Goal: Information Seeking & Learning: Learn about a topic

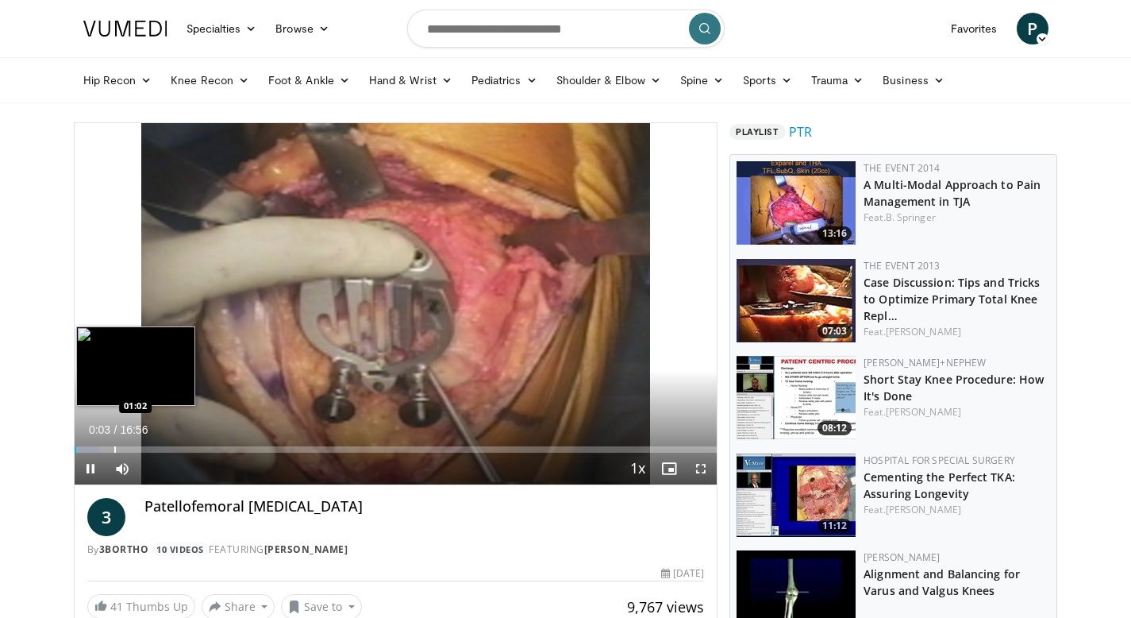
click at [114, 448] on div "Progress Bar" at bounding box center [115, 449] width 2 height 6
click at [157, 447] on div "Progress Bar" at bounding box center [158, 449] width 2 height 6
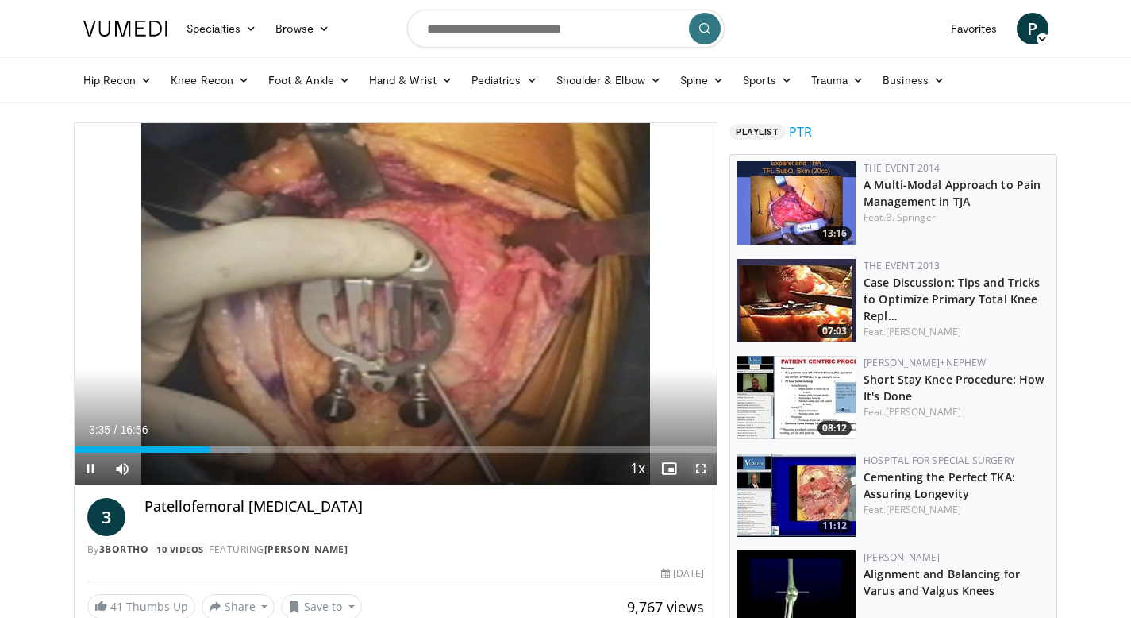
click at [701, 473] on span "Video Player" at bounding box center [701, 469] width 32 height 32
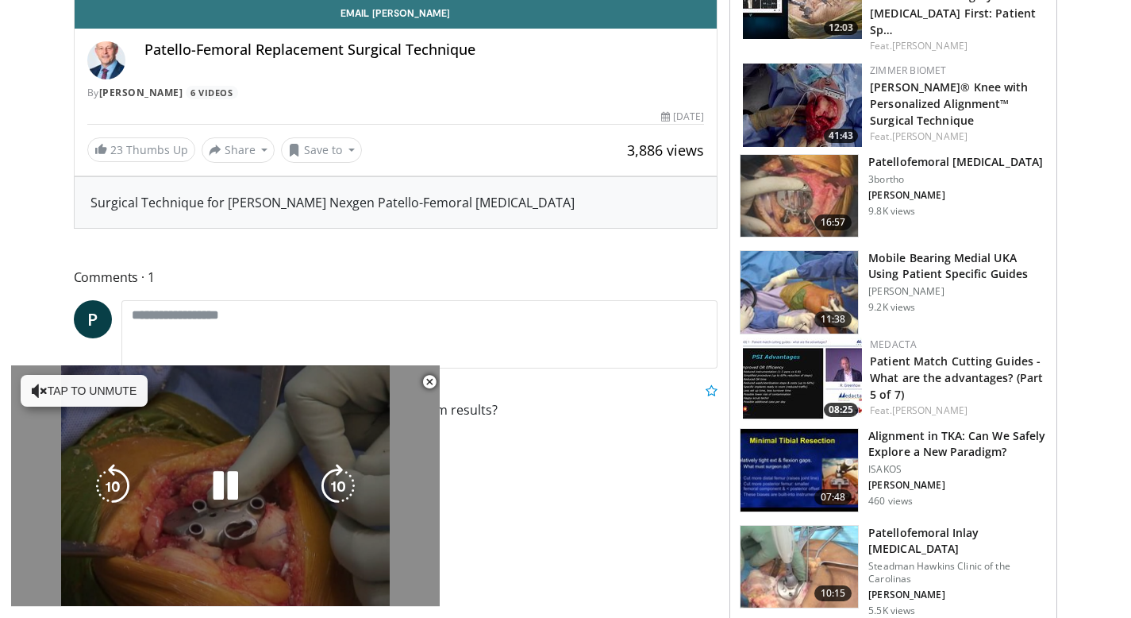
scroll to position [562, 0]
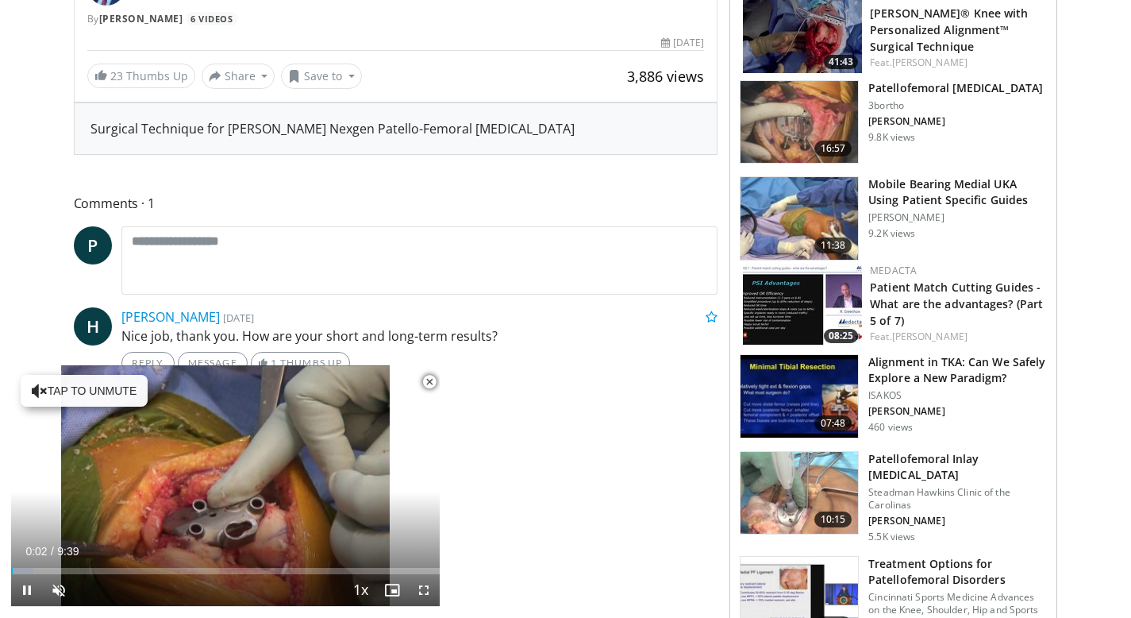
click at [429, 385] on span "Video Player" at bounding box center [430, 382] width 32 height 32
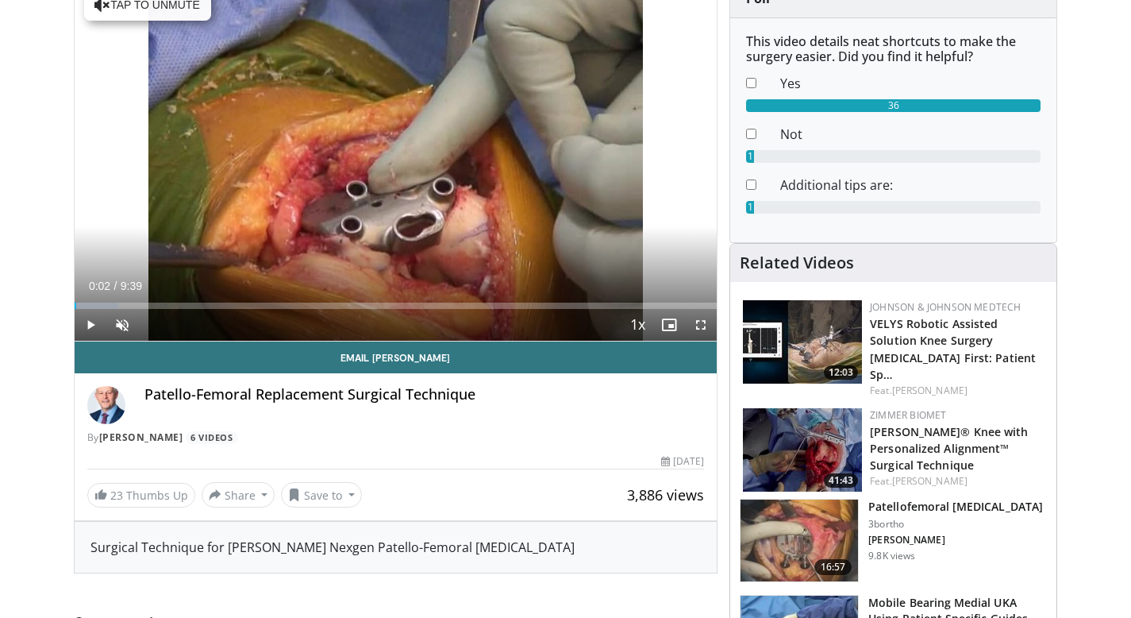
scroll to position [61, 0]
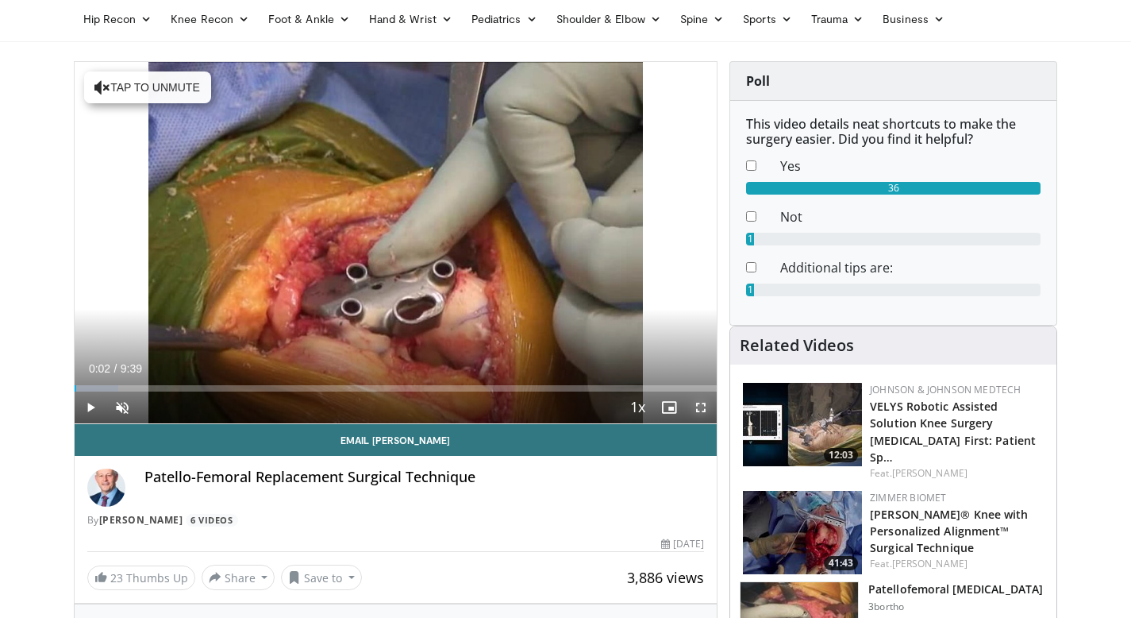
click at [702, 407] on span "Video Player" at bounding box center [701, 407] width 32 height 32
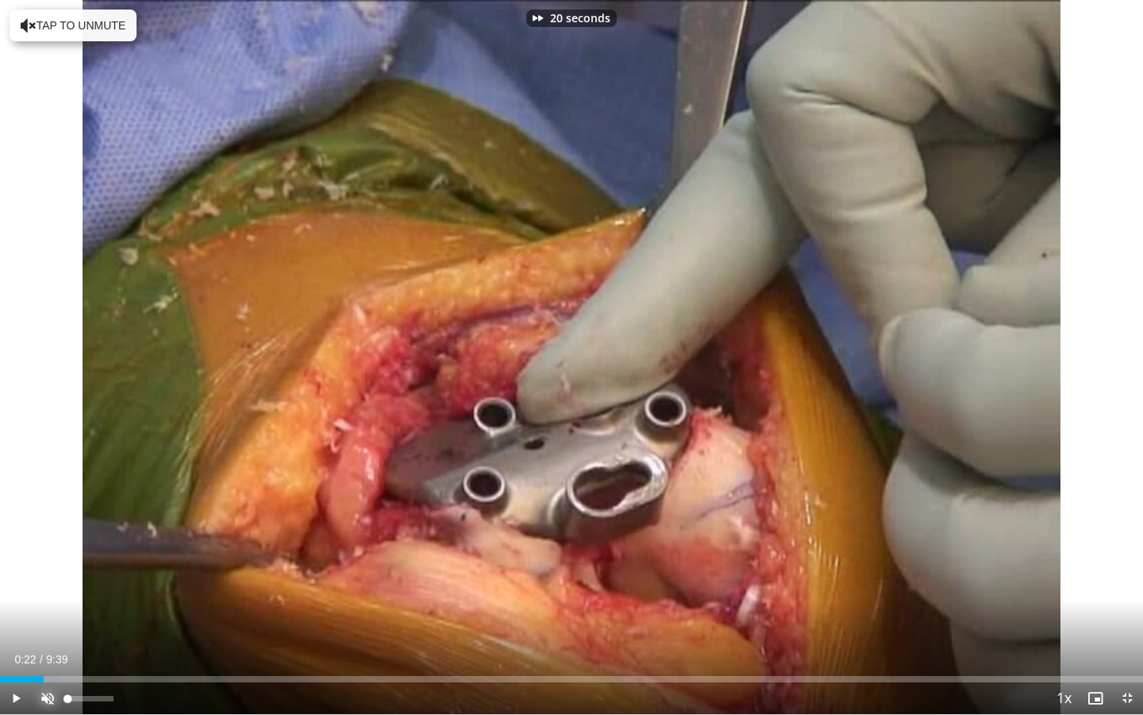
click at [44, 617] on span "Video Player" at bounding box center [48, 698] width 32 height 32
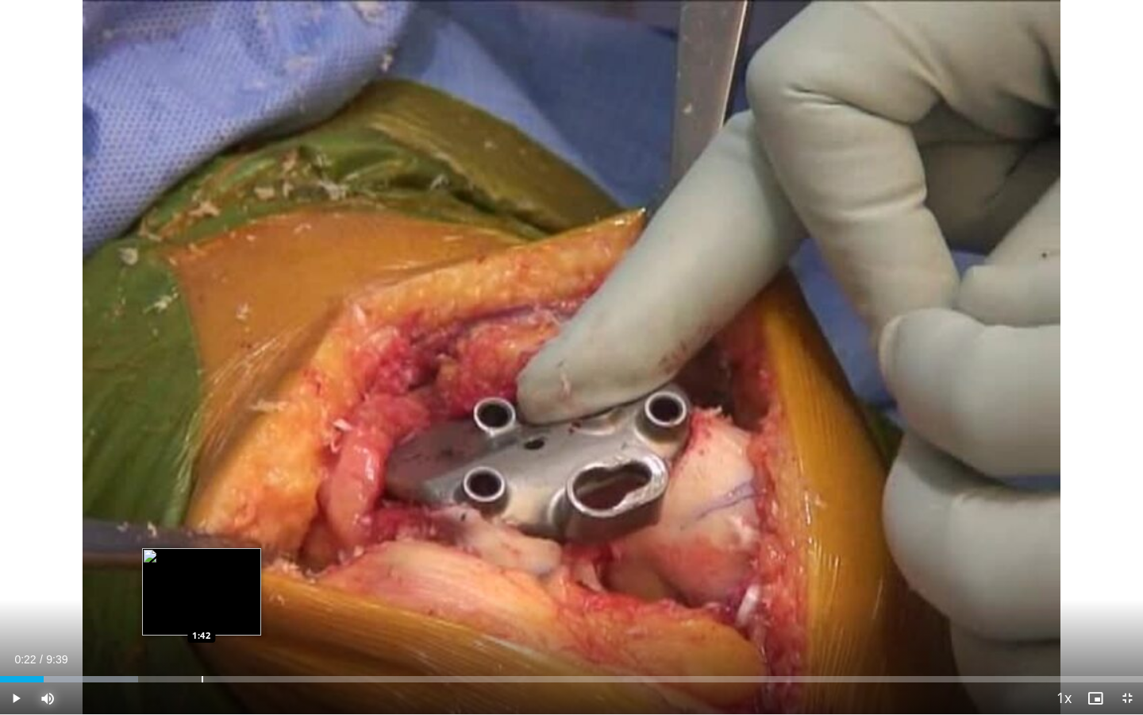
click at [202, 617] on div "Progress Bar" at bounding box center [203, 679] width 2 height 6
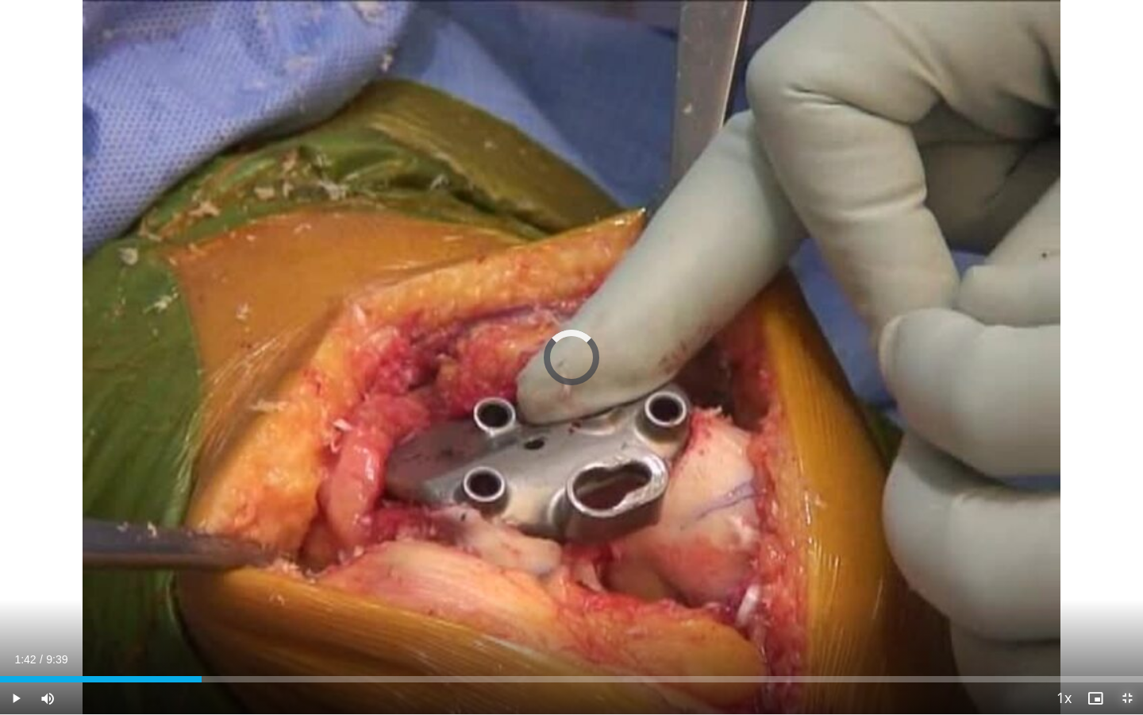
click at [1129, 617] on span "Video Player" at bounding box center [1128, 698] width 32 height 32
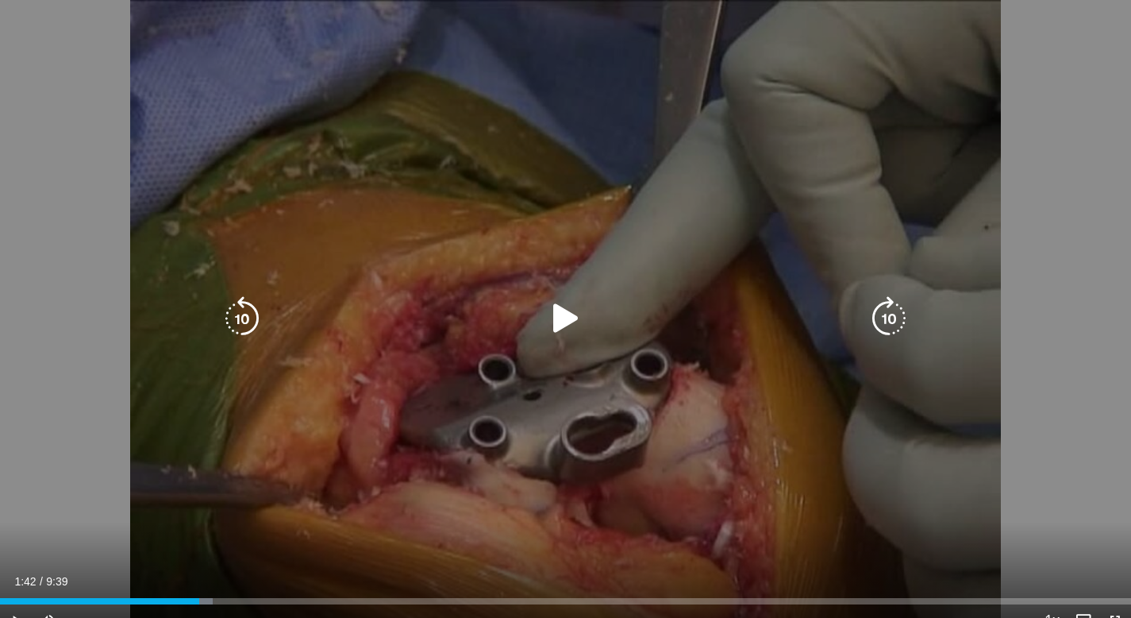
scroll to position [0, 0]
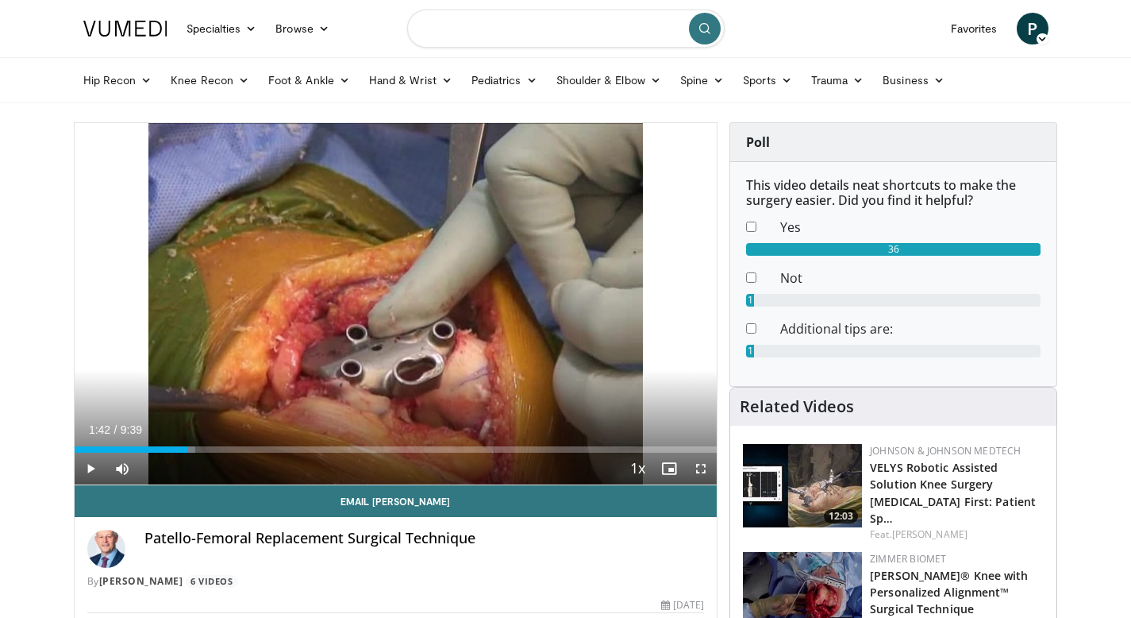
click at [480, 35] on input "Search topics, interventions" at bounding box center [566, 29] width 318 height 38
type input "**********"
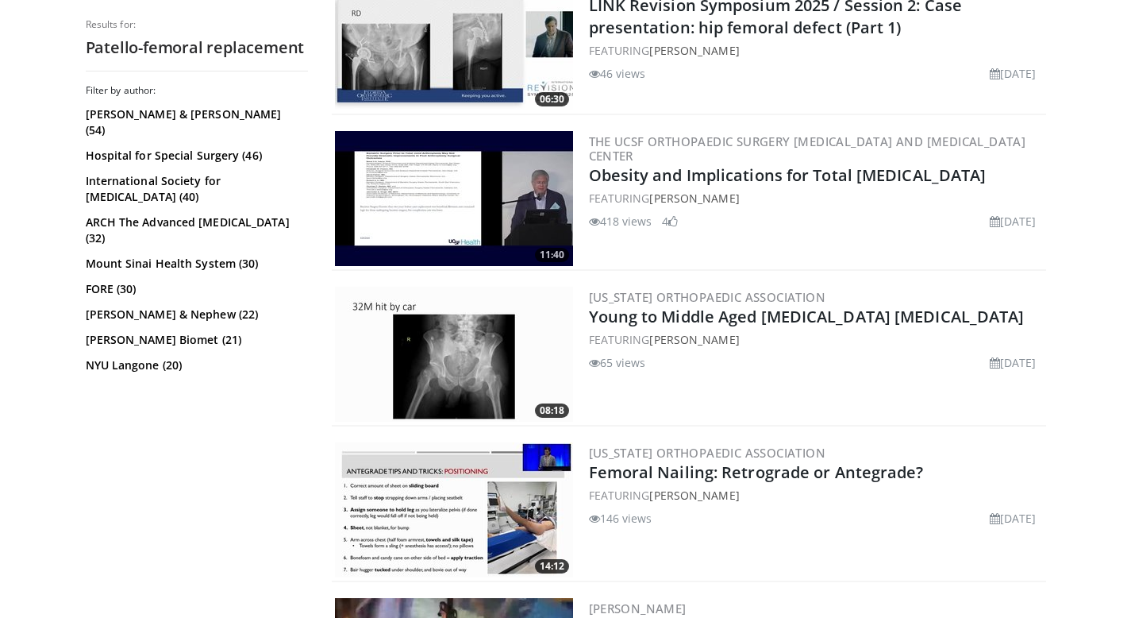
scroll to position [750, 0]
